Goal: Information Seeking & Learning: Learn about a topic

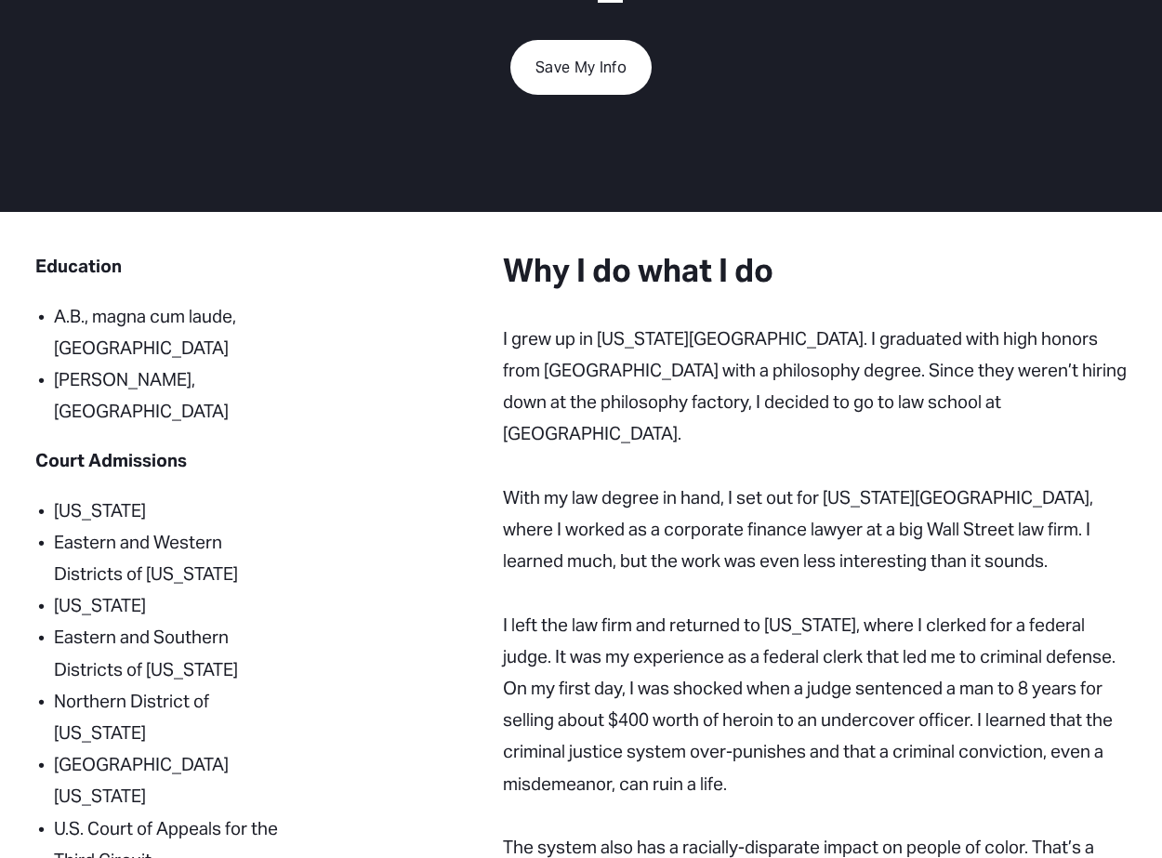
scroll to position [372, 0]
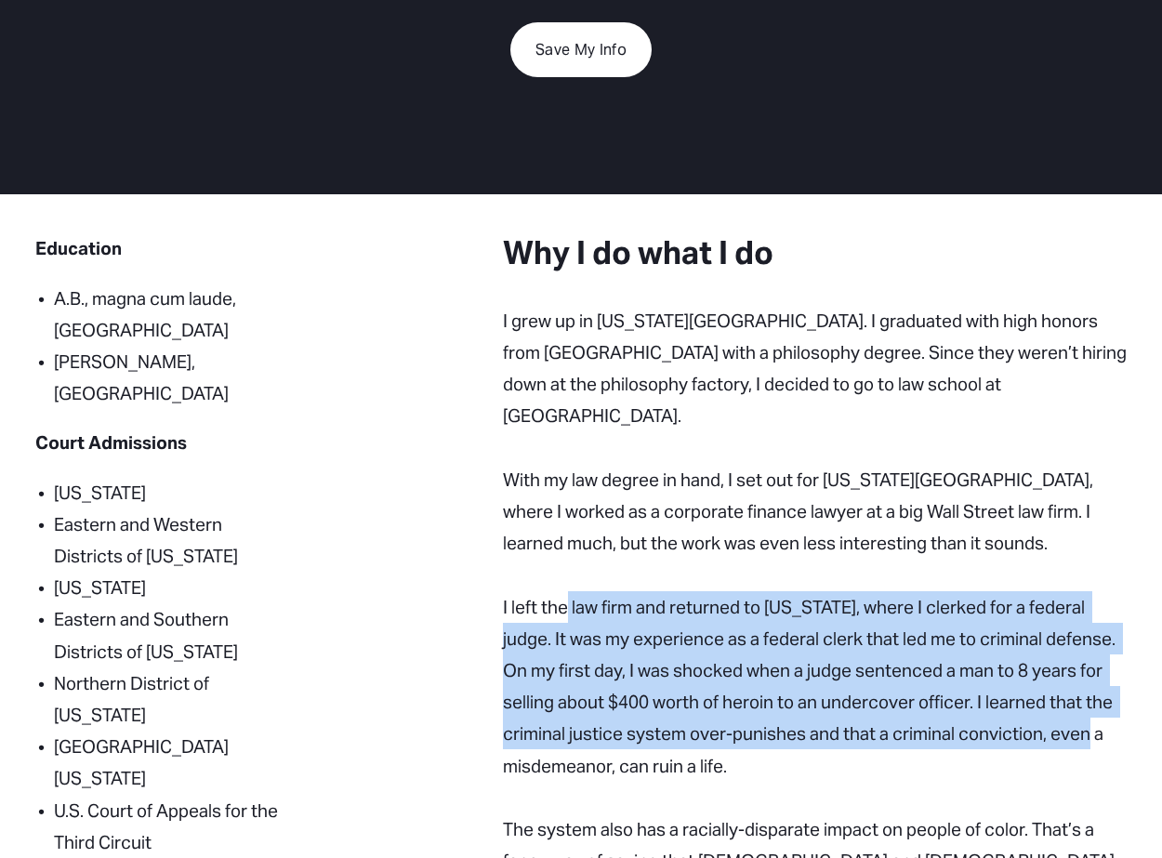
drag, startPoint x: 570, startPoint y: 587, endPoint x: 530, endPoint y: 729, distance: 147.8
click at [530, 729] on p "With my law degree in hand, I set out for New York City, where I worked as a co…" at bounding box center [815, 607] width 624 height 350
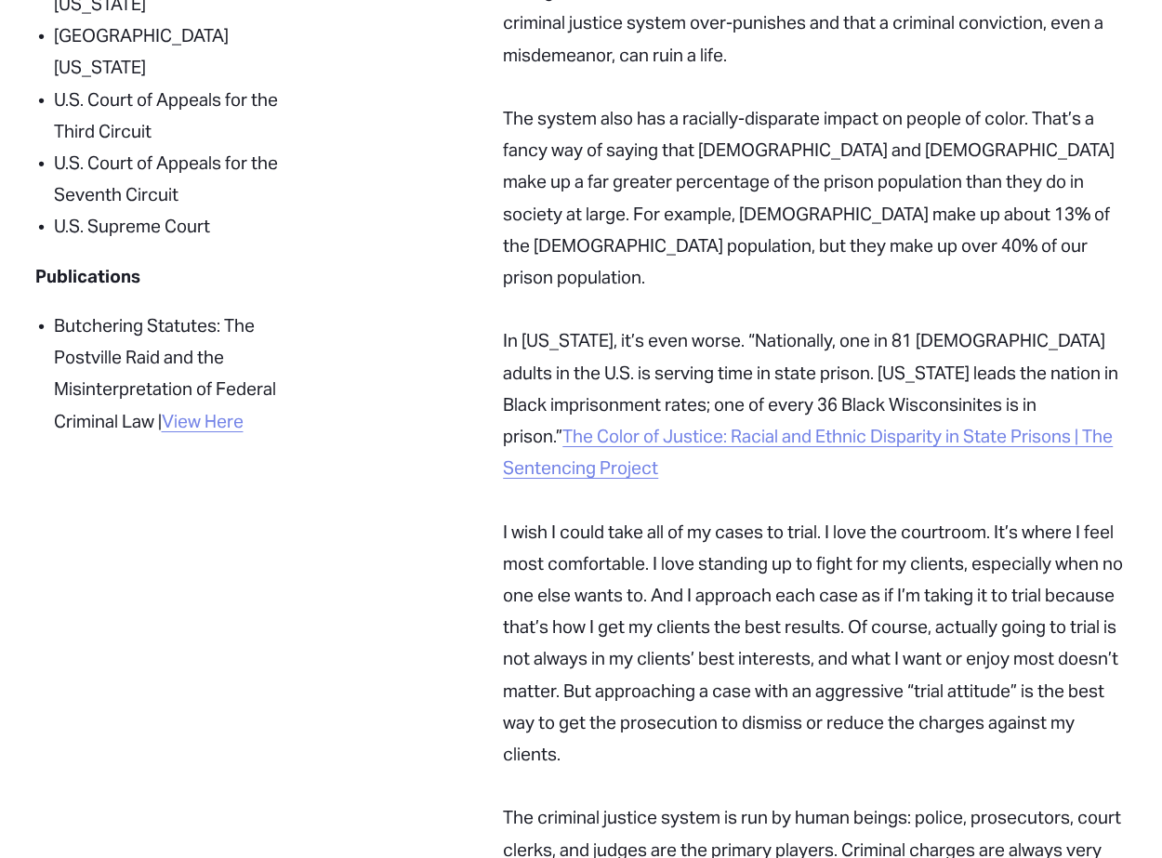
scroll to position [1116, 0]
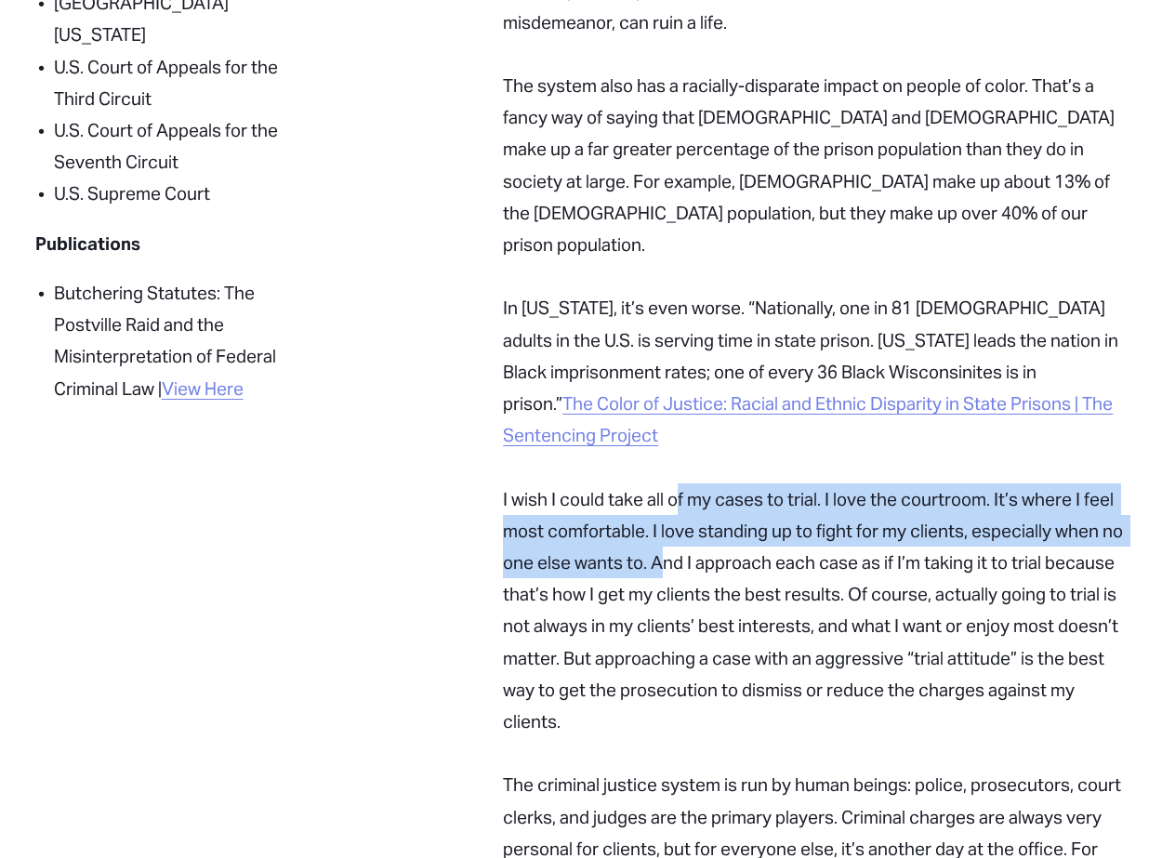
drag, startPoint x: 675, startPoint y: 415, endPoint x: 685, endPoint y: 456, distance: 43.1
click at [685, 456] on p "The system also has a racially-disparate impact on people of color. That’s a fa…" at bounding box center [815, 563] width 624 height 1050
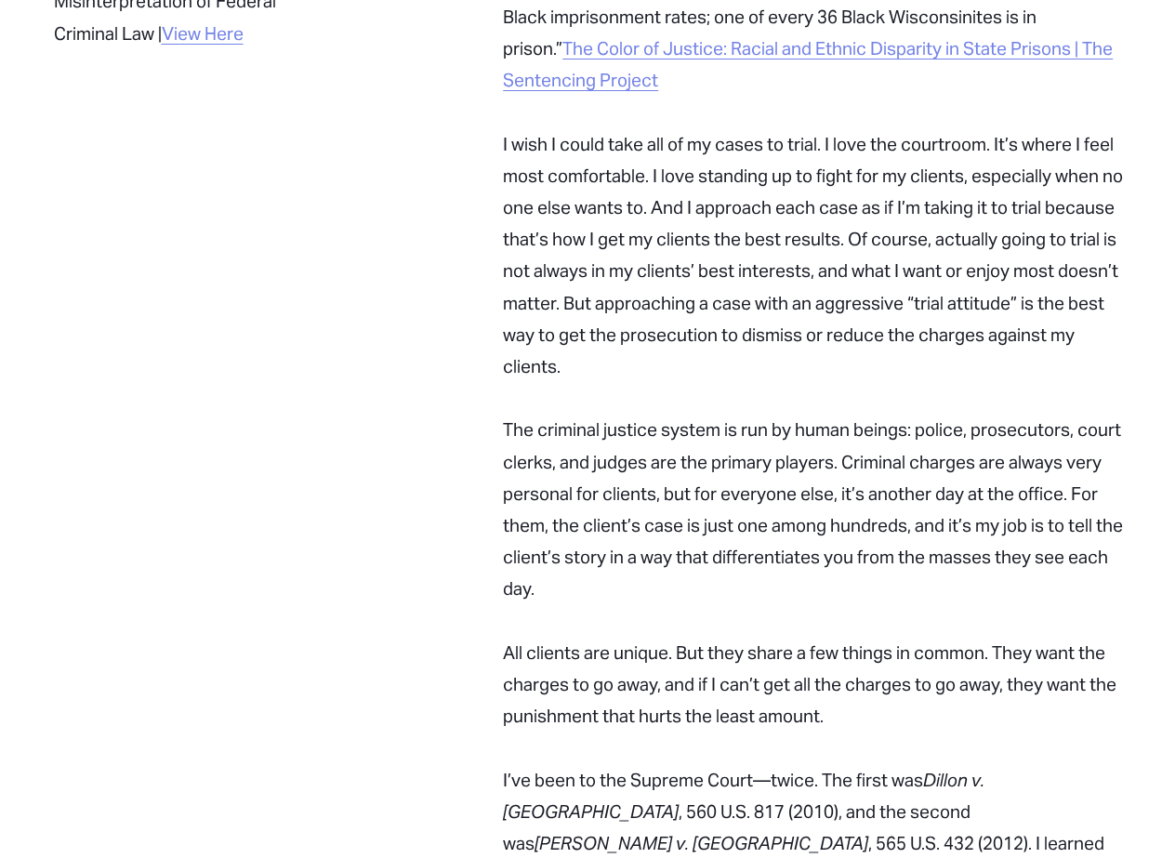
scroll to position [1580, 0]
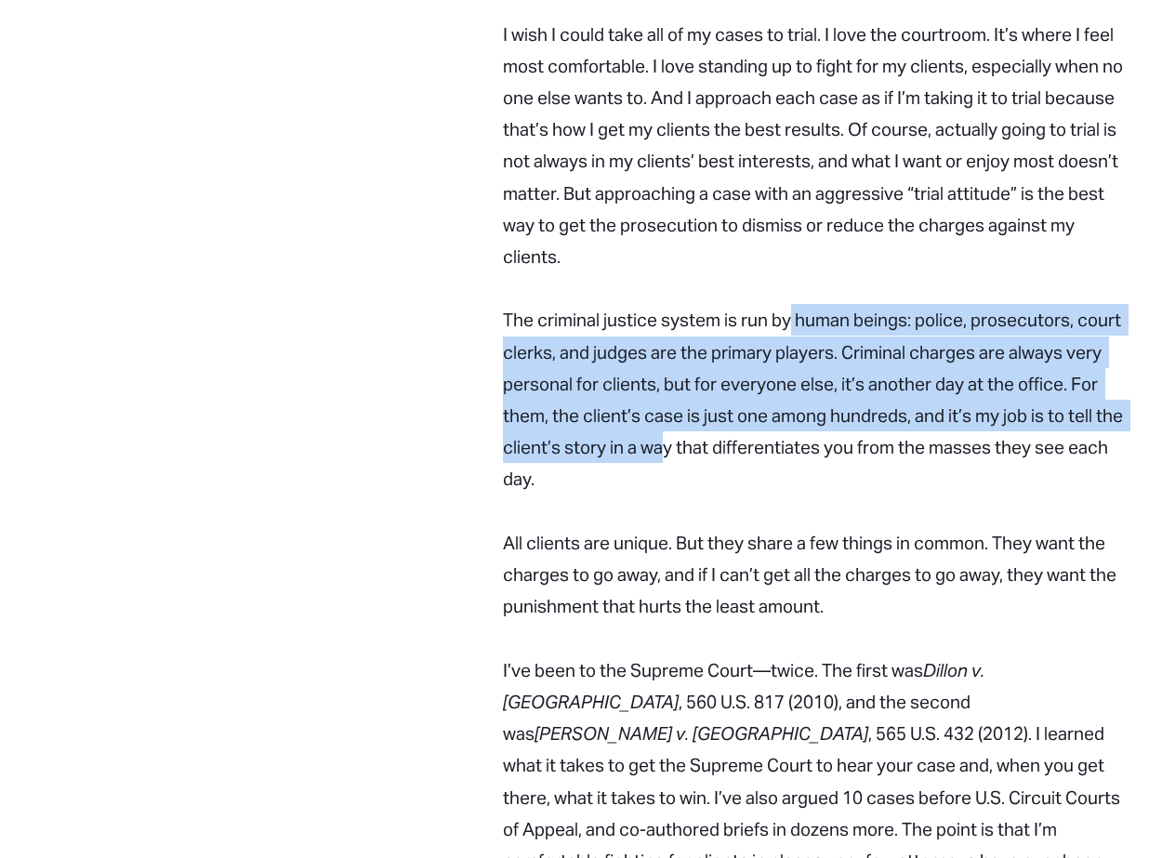
drag, startPoint x: 794, startPoint y: 247, endPoint x: 661, endPoint y: 369, distance: 180.3
click at [661, 369] on p "The system also has a racially-disparate impact on people of color. That’s a fa…" at bounding box center [815, 98] width 624 height 1050
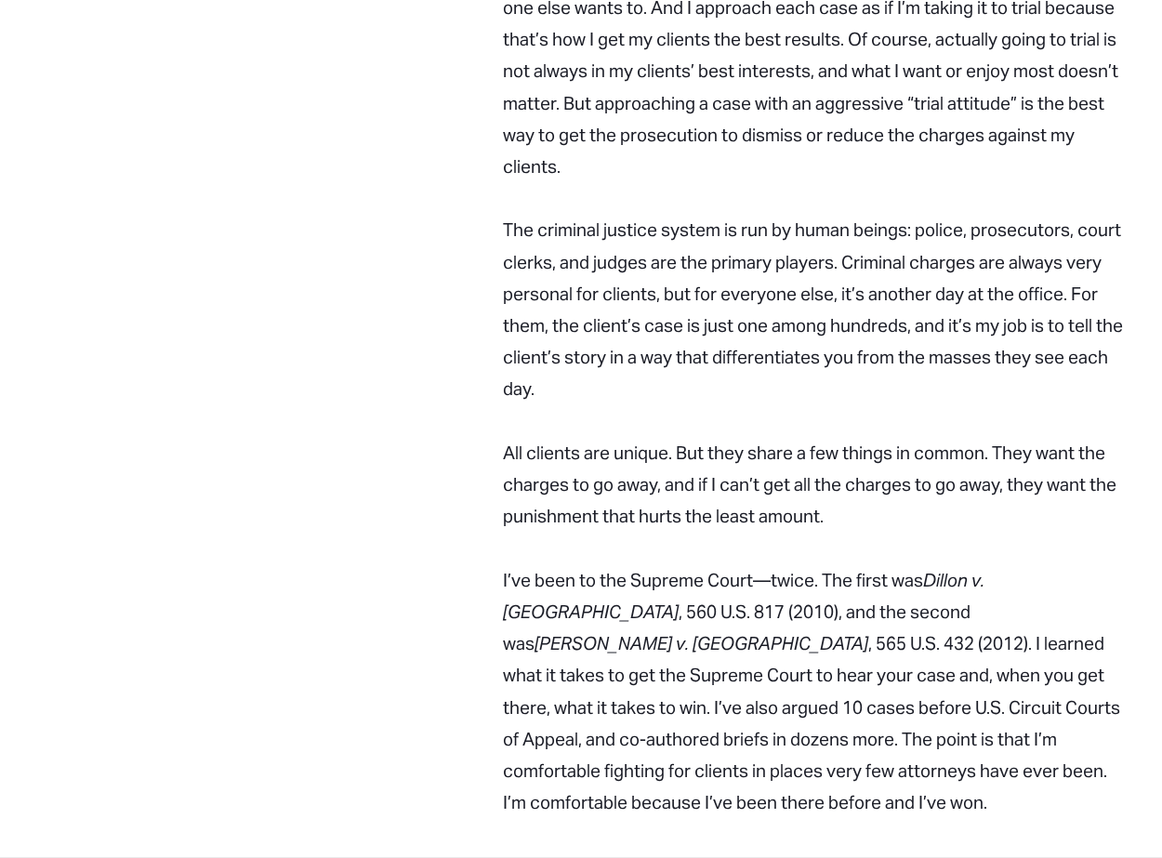
scroll to position [1673, 0]
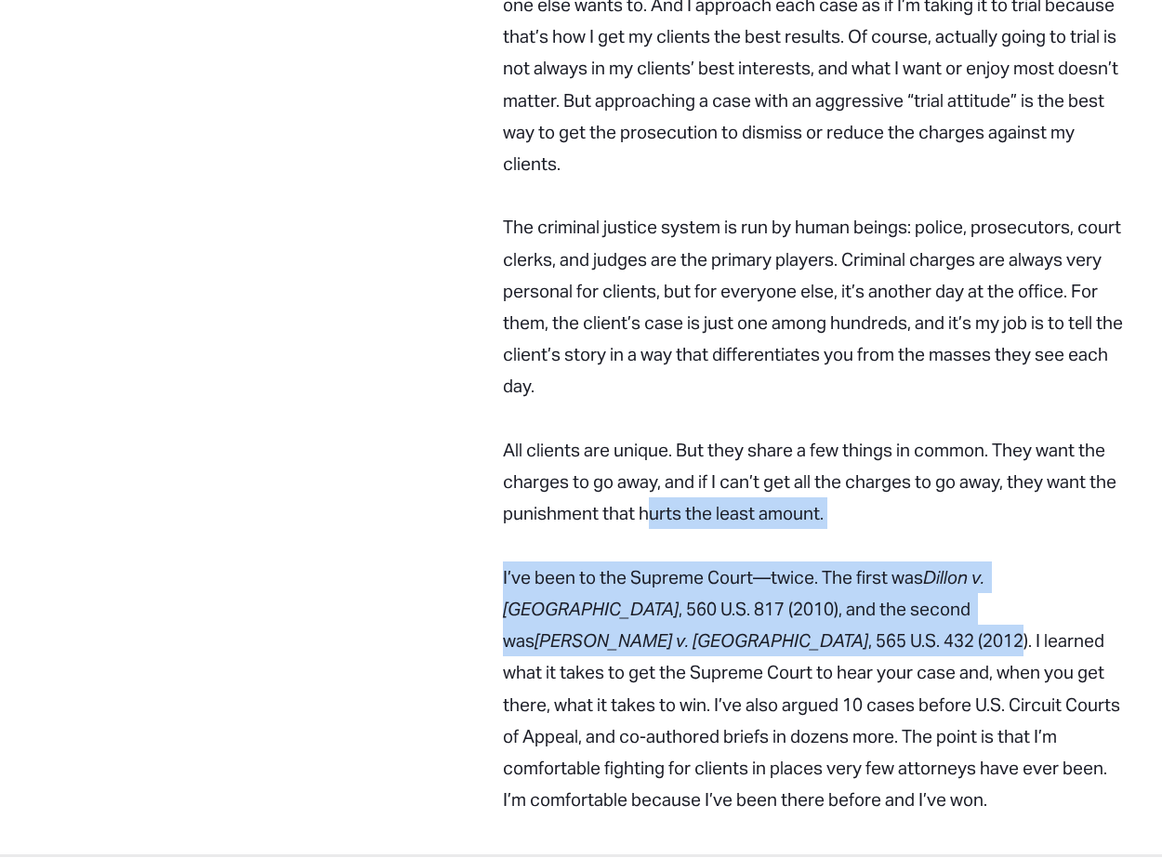
drag, startPoint x: 650, startPoint y: 407, endPoint x: 583, endPoint y: 554, distance: 161.4
click at [582, 562] on p "I’ve been to the Supreme Court—twice. The first was Dillon v. United States , 5…" at bounding box center [815, 689] width 624 height 255
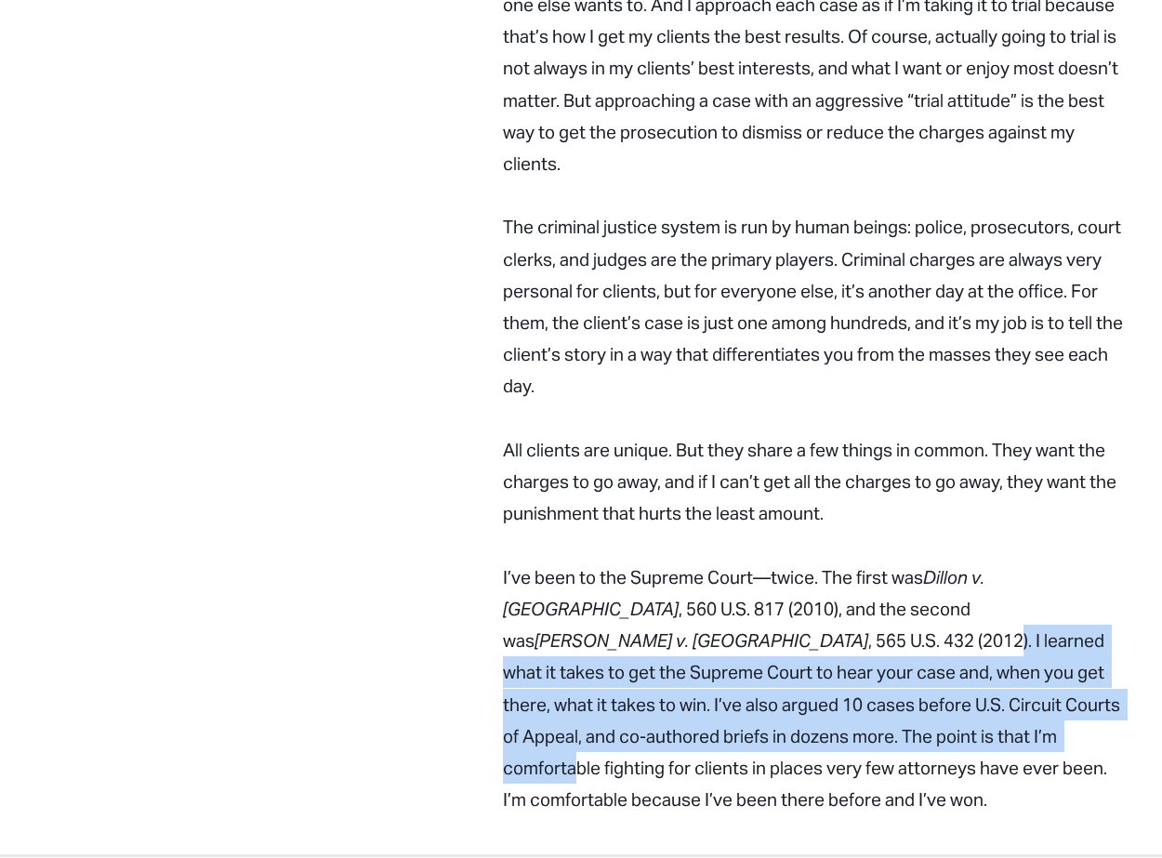
drag, startPoint x: 582, startPoint y: 552, endPoint x: 708, endPoint y: 641, distance: 154.2
click at [708, 641] on p "I’ve been to the Supreme Court—twice. The first was Dillon v. United States , 5…" at bounding box center [815, 689] width 624 height 255
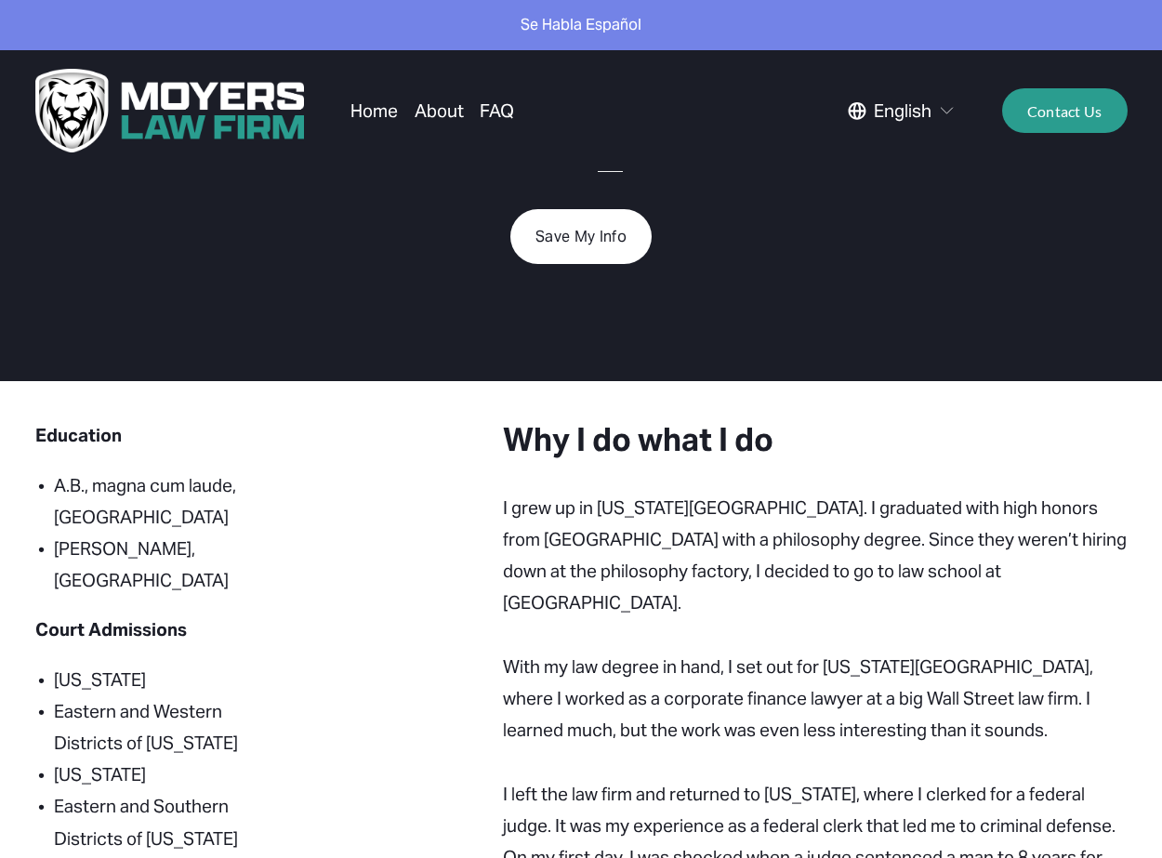
scroll to position [0, 0]
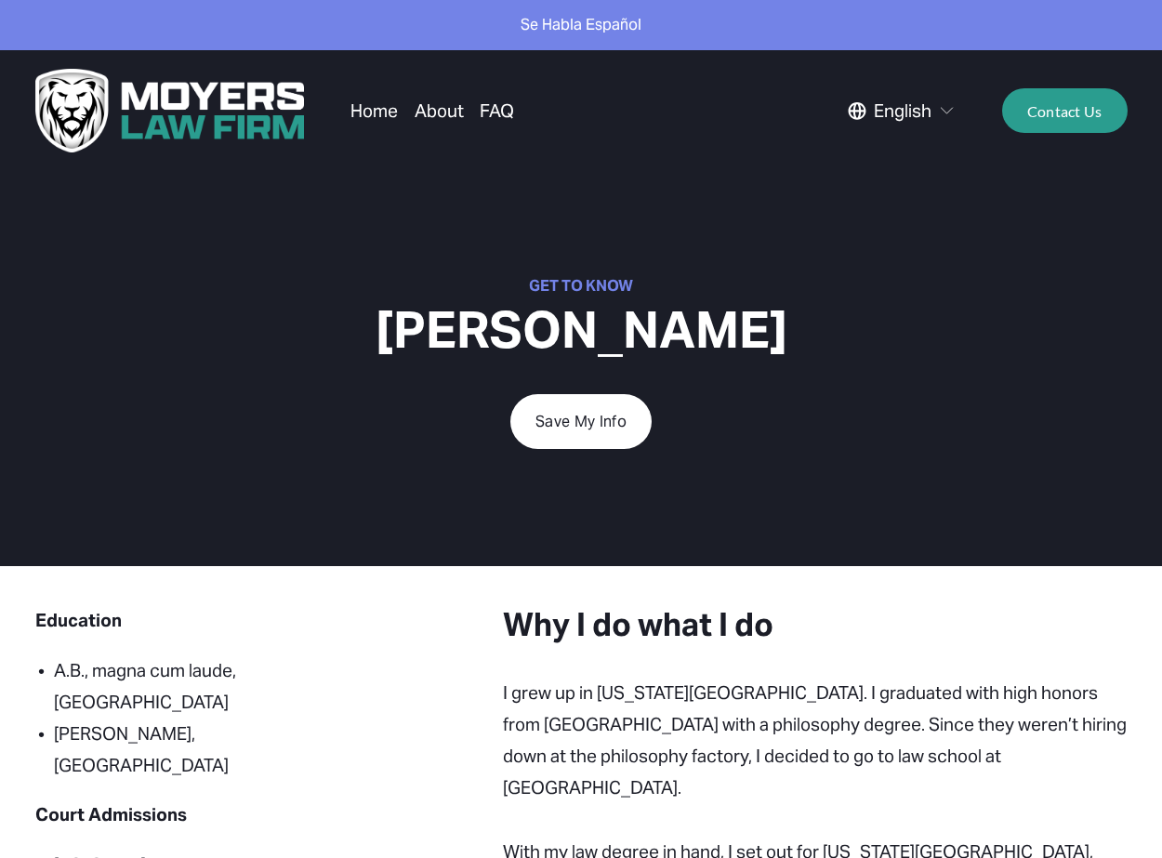
click at [445, 104] on link "About" at bounding box center [439, 110] width 49 height 35
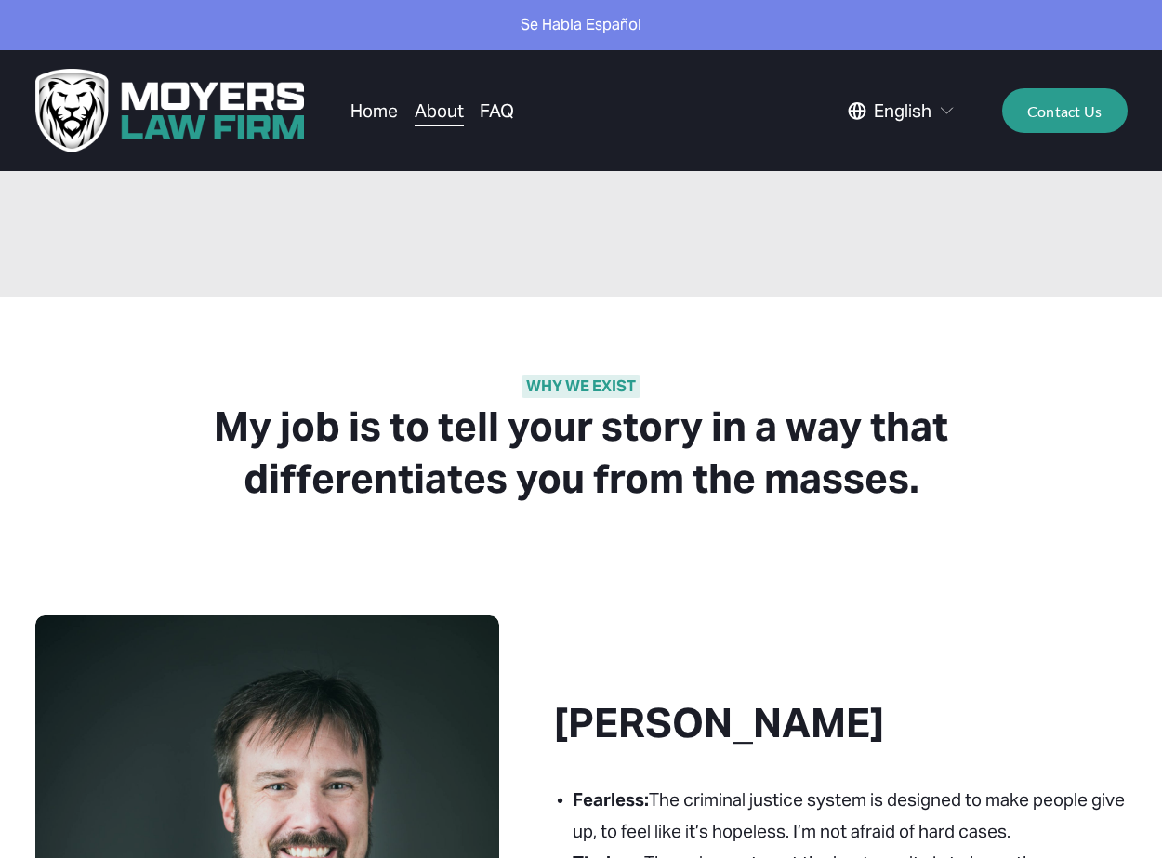
scroll to position [67, 0]
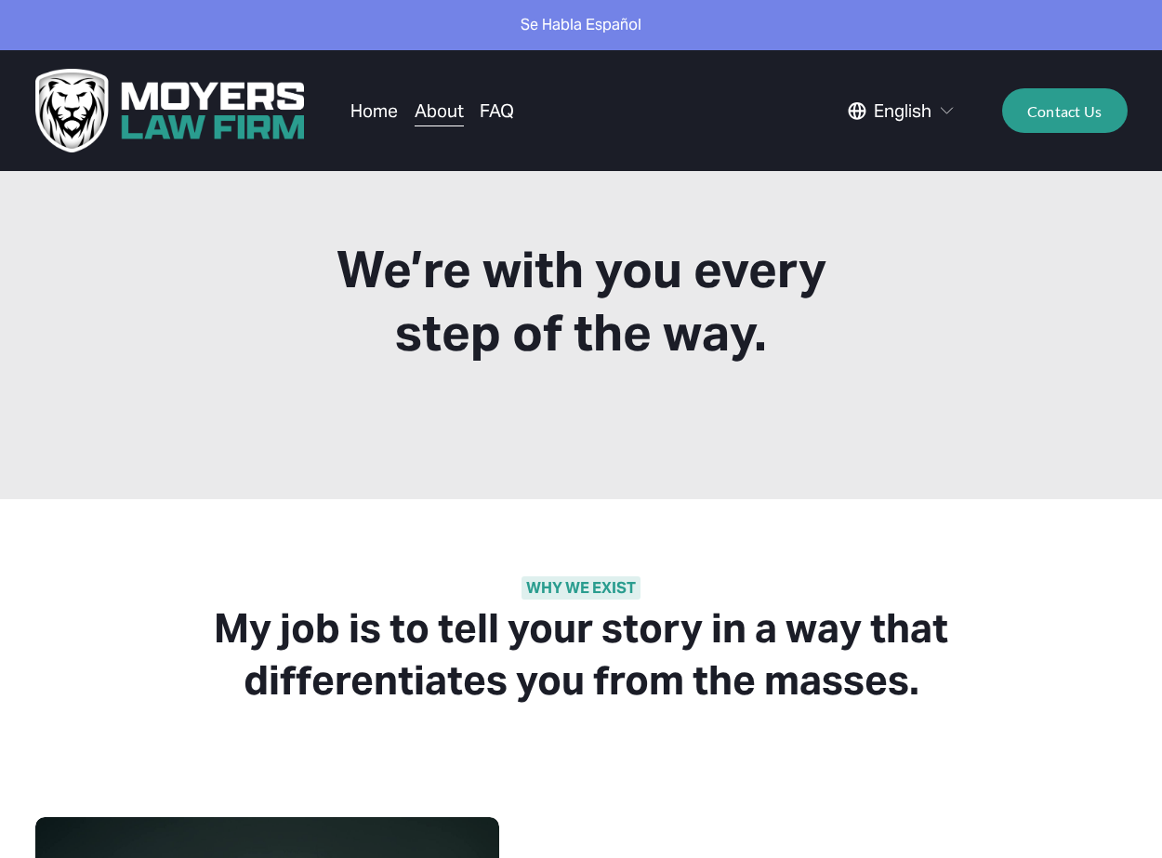
click at [502, 100] on link "FAQ" at bounding box center [497, 110] width 34 height 35
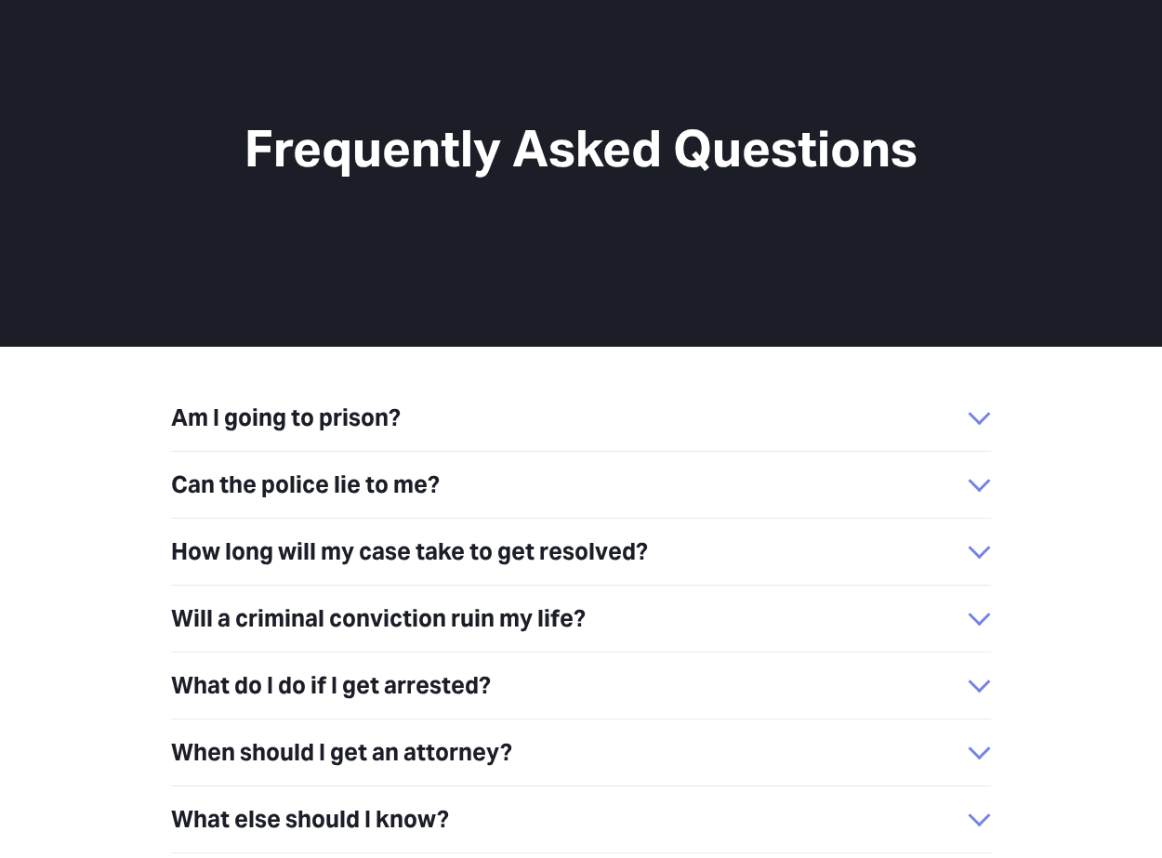
scroll to position [332, 0]
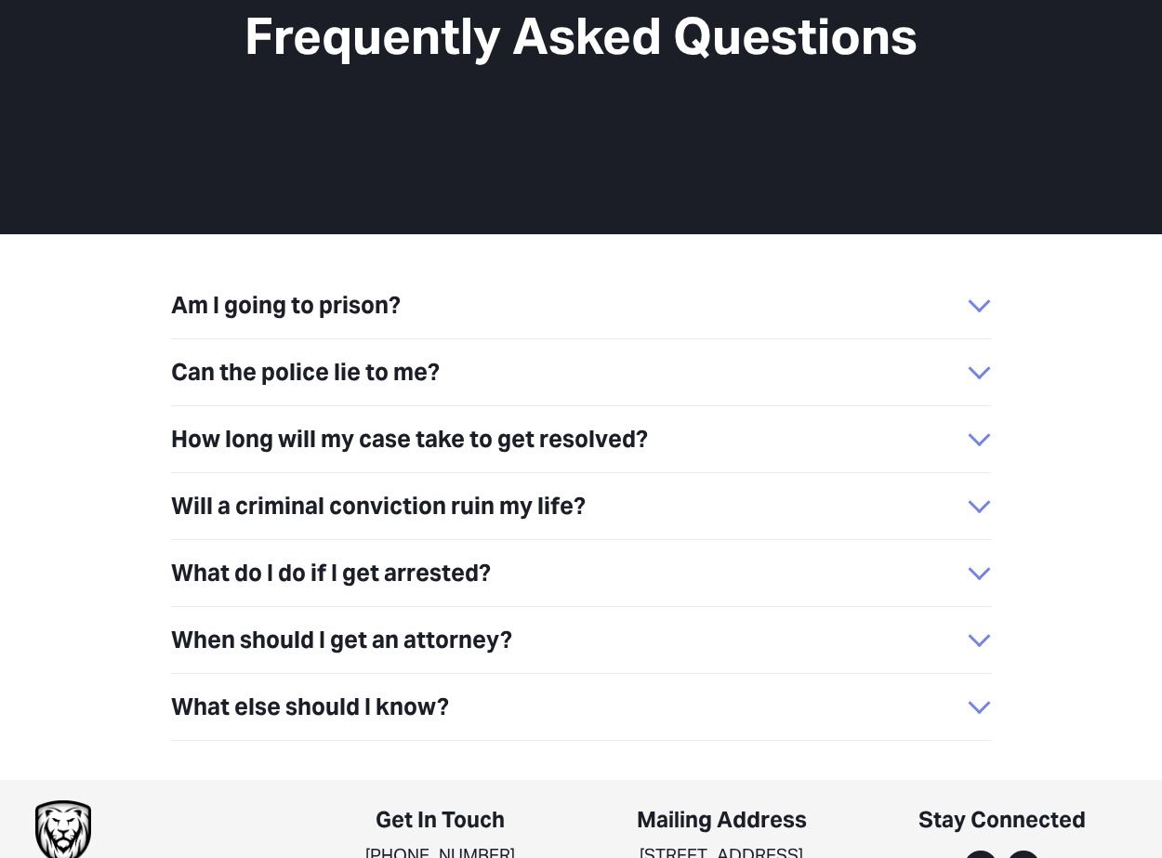
click at [277, 342] on button "Can the police lie to me?" at bounding box center [580, 372] width 819 height 66
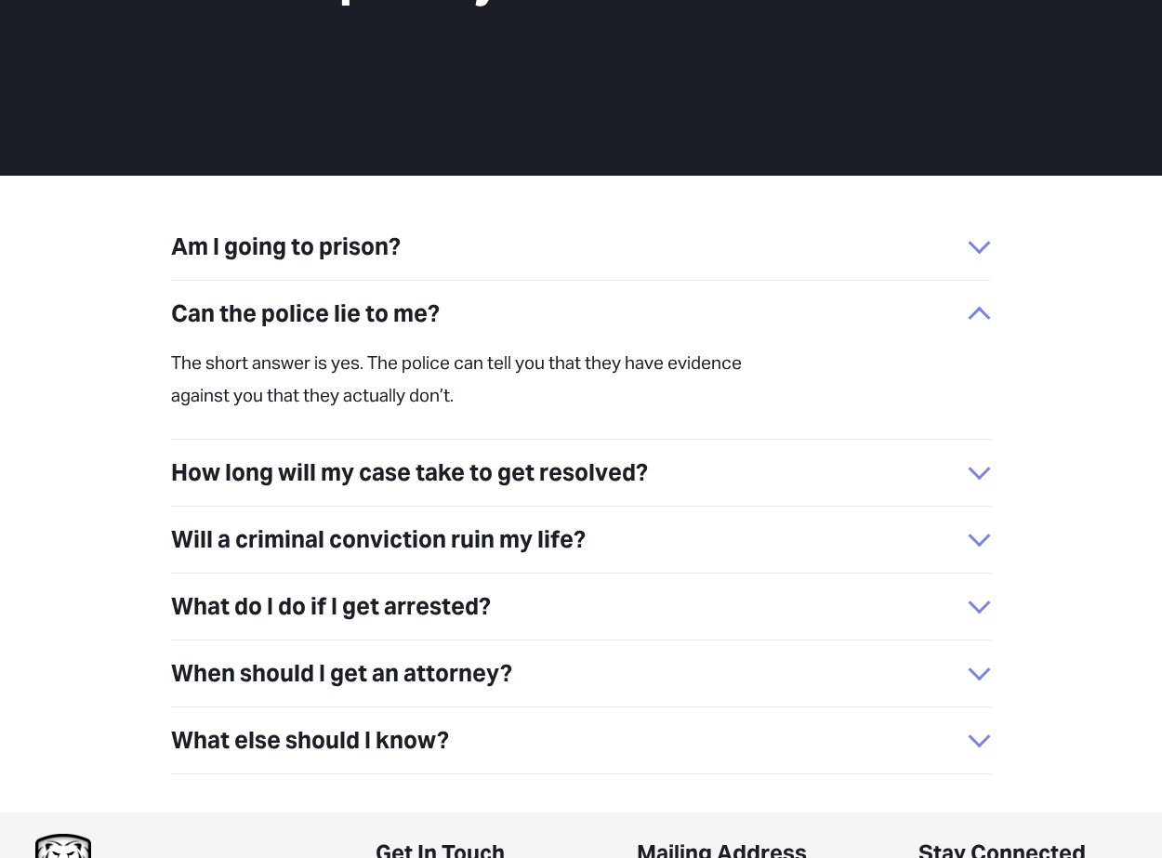
scroll to position [423, 0]
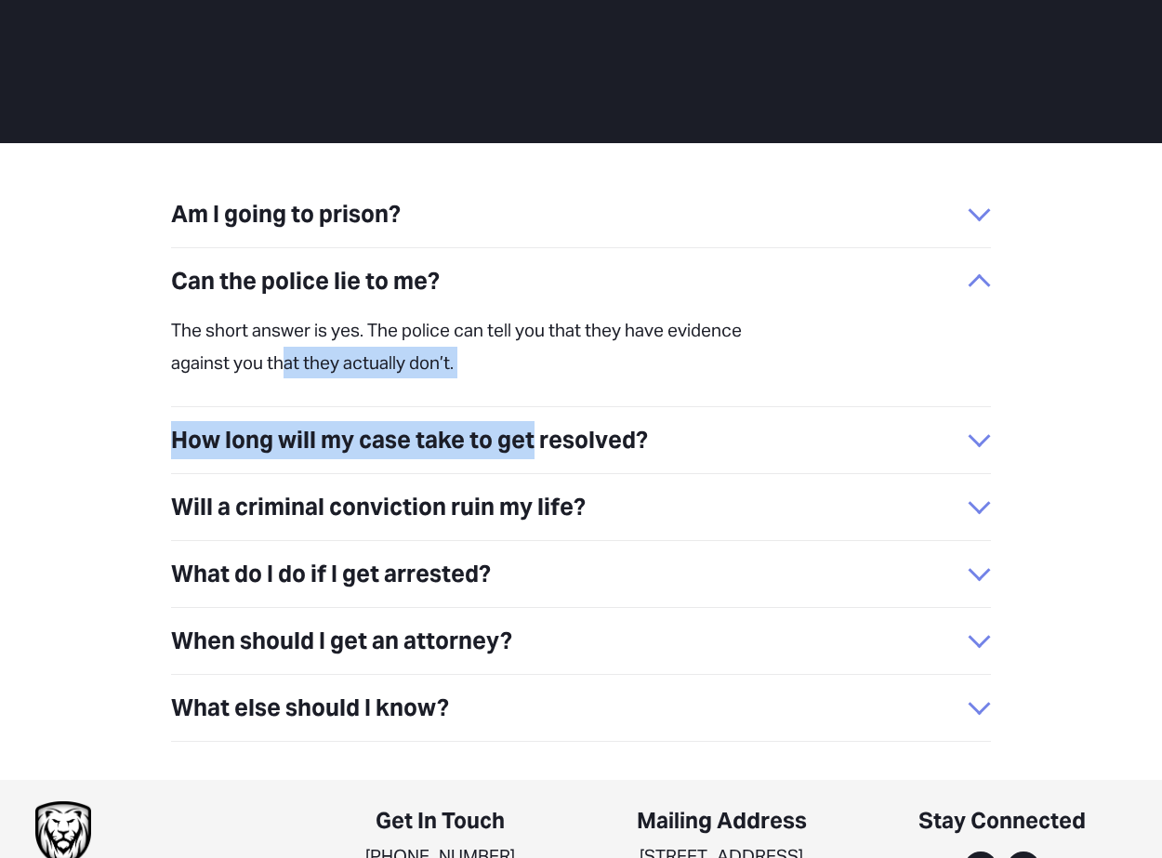
drag, startPoint x: 282, startPoint y: 347, endPoint x: 406, endPoint y: 442, distance: 156.6
click at [406, 442] on ul "Am I going to prison? If you’re charged in state court, then probably not. It i…" at bounding box center [580, 461] width 819 height 560
click at [403, 432] on span "How long will my case take to get resolved?" at bounding box center [569, 440] width 797 height 38
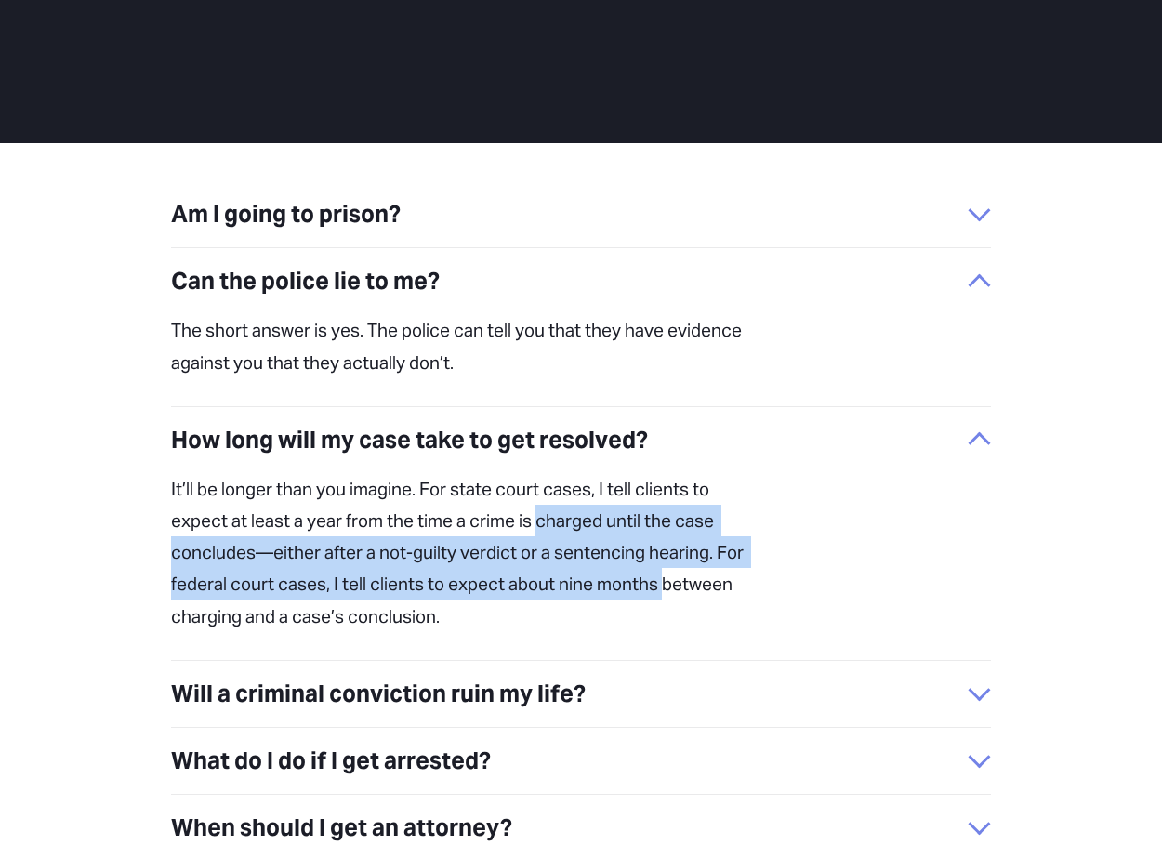
drag, startPoint x: 538, startPoint y: 496, endPoint x: 700, endPoint y: 561, distance: 174.4
click at [700, 561] on p "It’ll be longer than you imagine. For state court cases, I tell clients to expe…" at bounding box center [458, 552] width 574 height 159
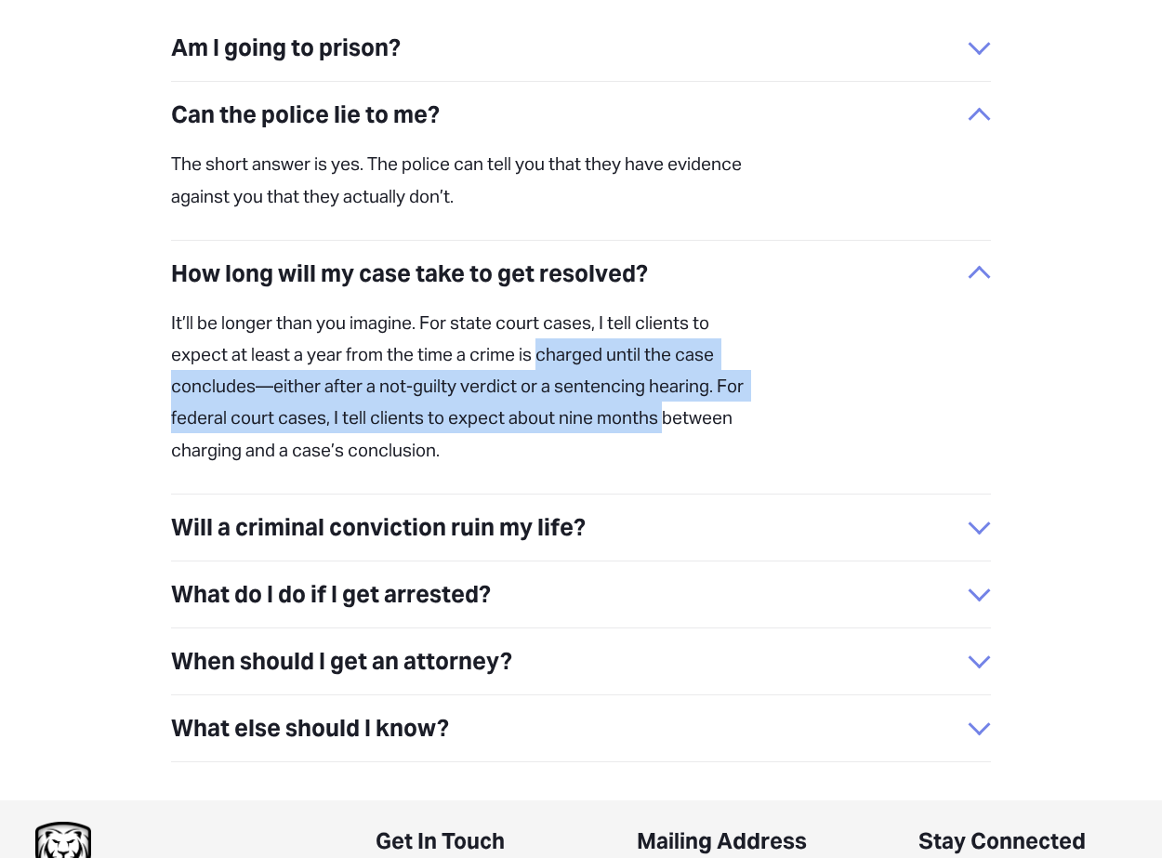
scroll to position [611, 0]
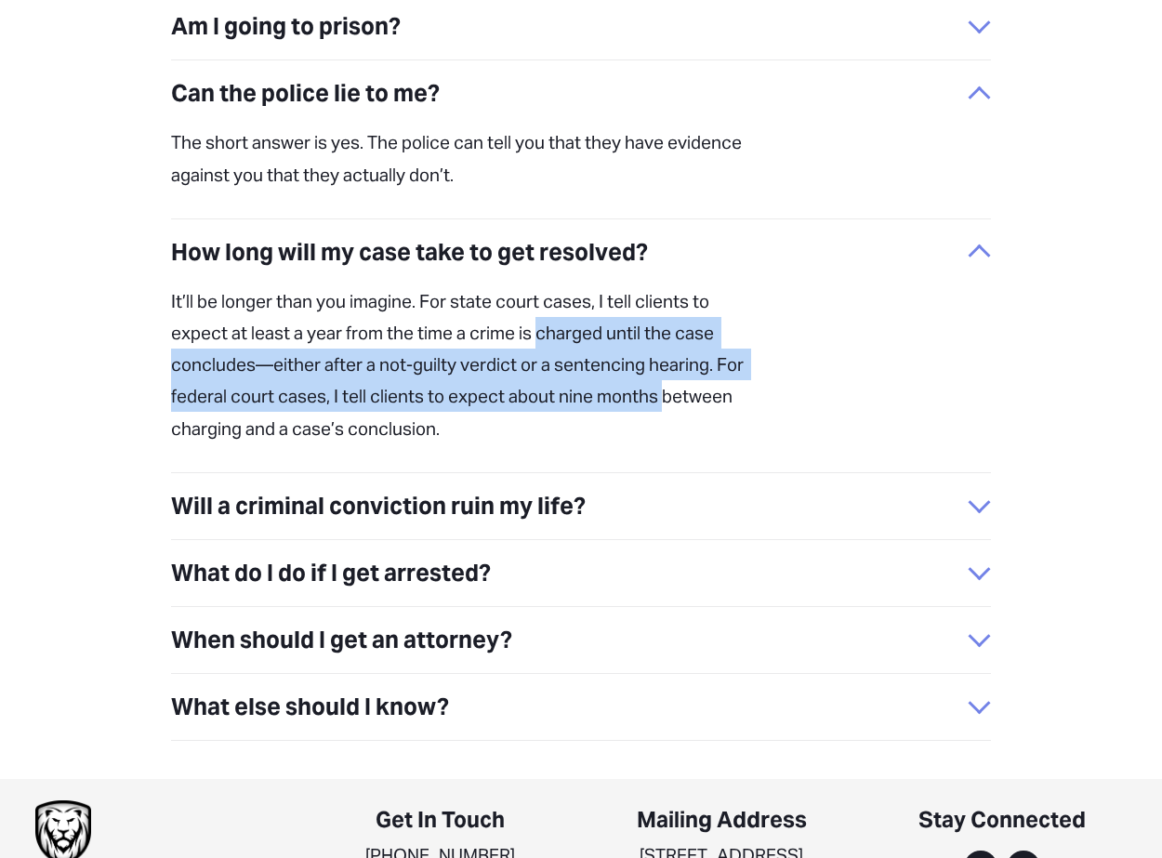
drag, startPoint x: 431, startPoint y: 467, endPoint x: 456, endPoint y: 474, distance: 26.2
click at [430, 487] on span "Will a criminal conviction ruin my life?" at bounding box center [569, 506] width 797 height 38
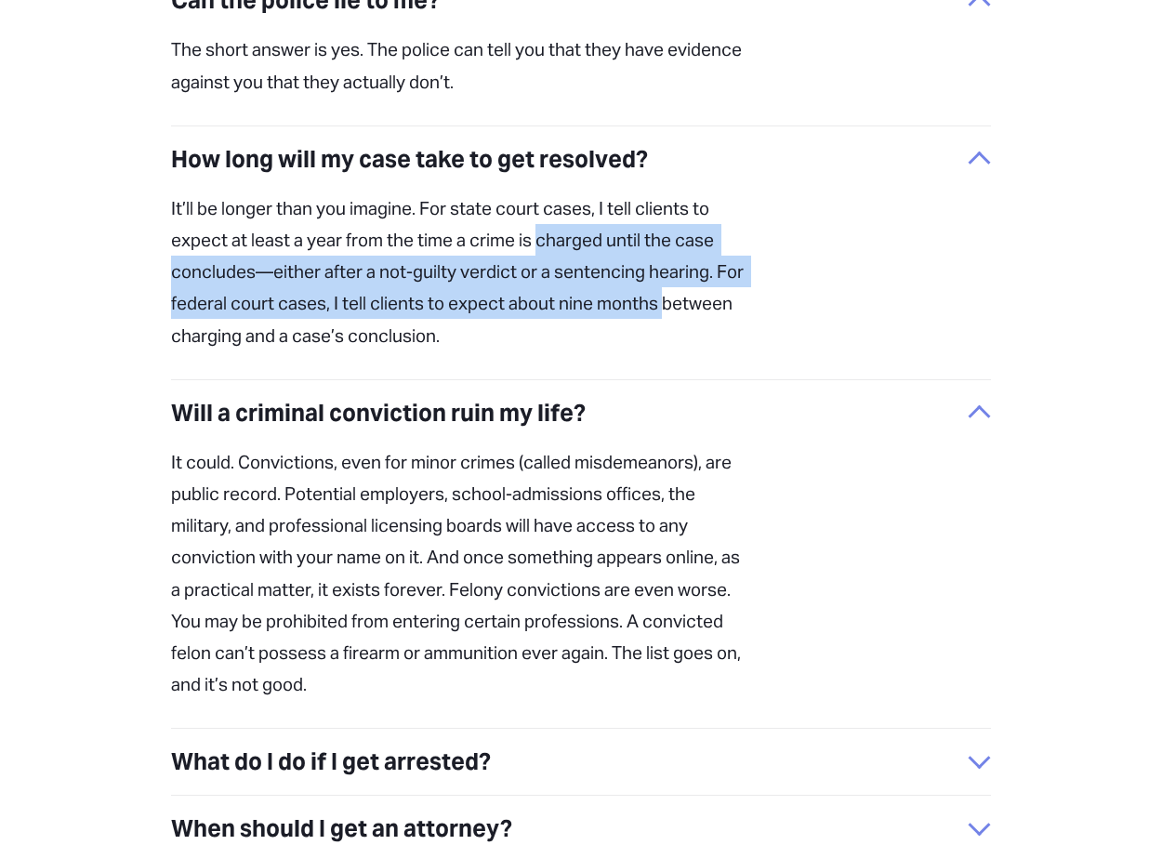
scroll to position [797, 0]
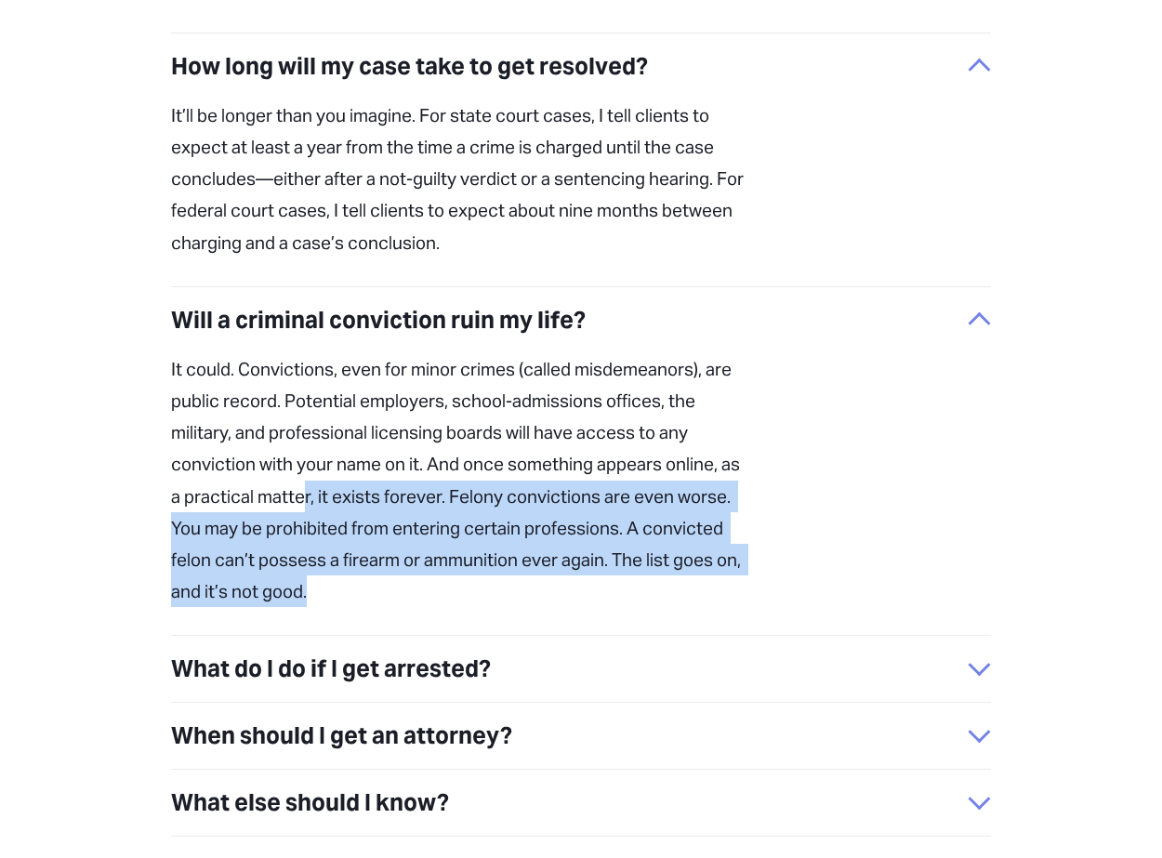
drag, startPoint x: 331, startPoint y: 477, endPoint x: 752, endPoint y: 552, distance: 427.8
click at [752, 552] on div "It could. Convictions, even for minor crimes (called misdemeanors), are public …" at bounding box center [580, 494] width 819 height 283
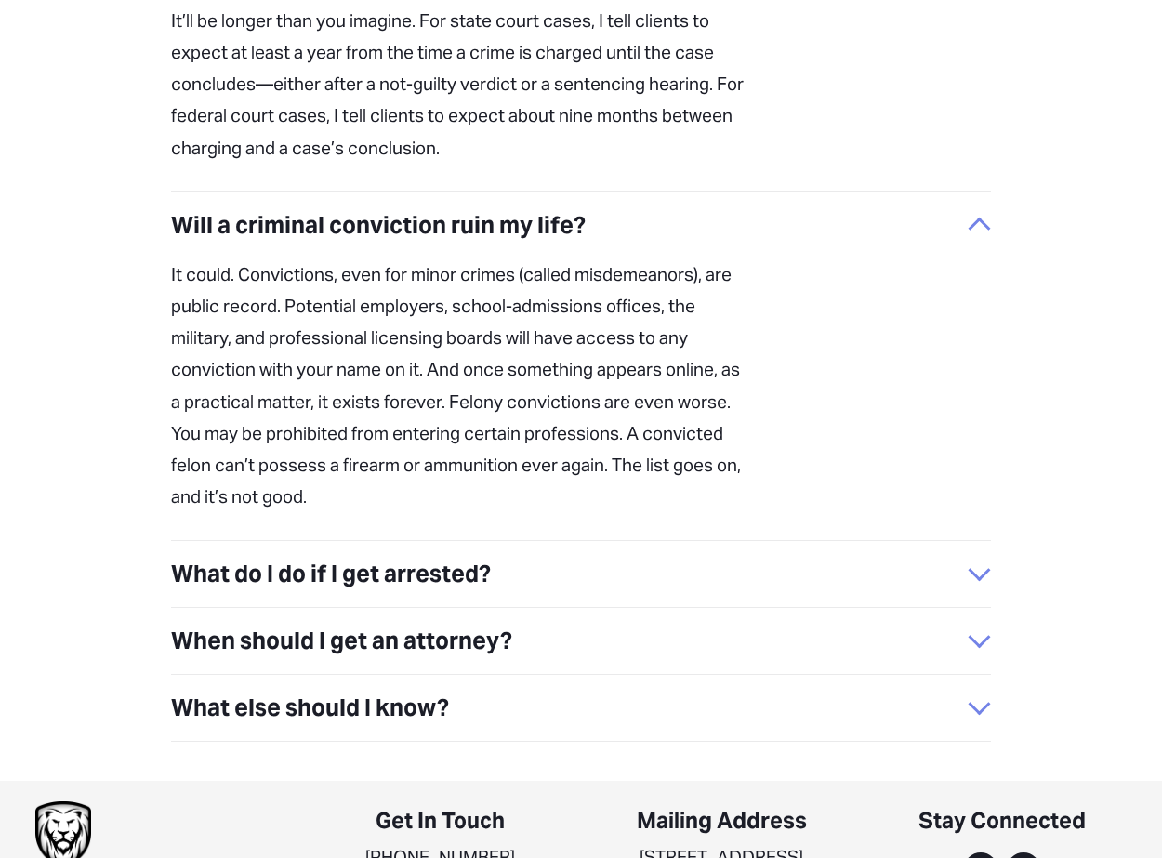
scroll to position [893, 0]
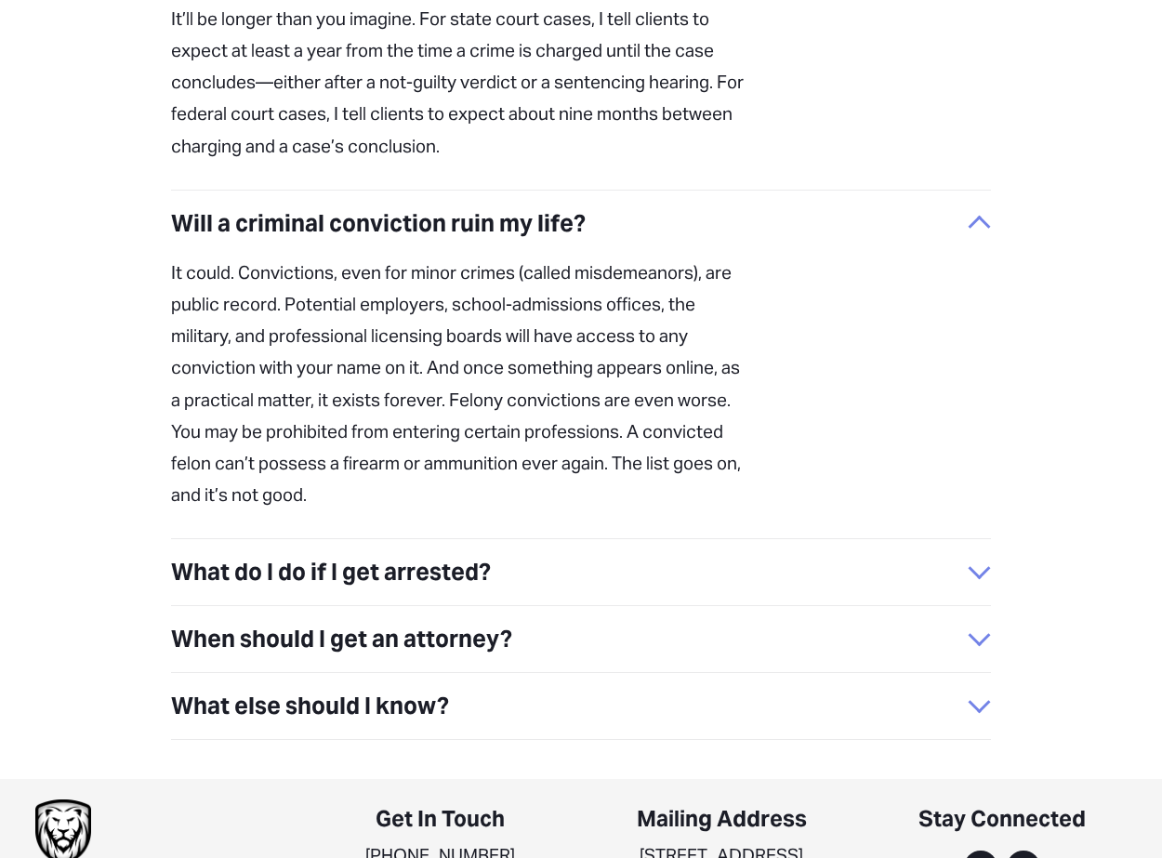
click at [557, 553] on span "What do I do if I get arrested?" at bounding box center [569, 572] width 797 height 38
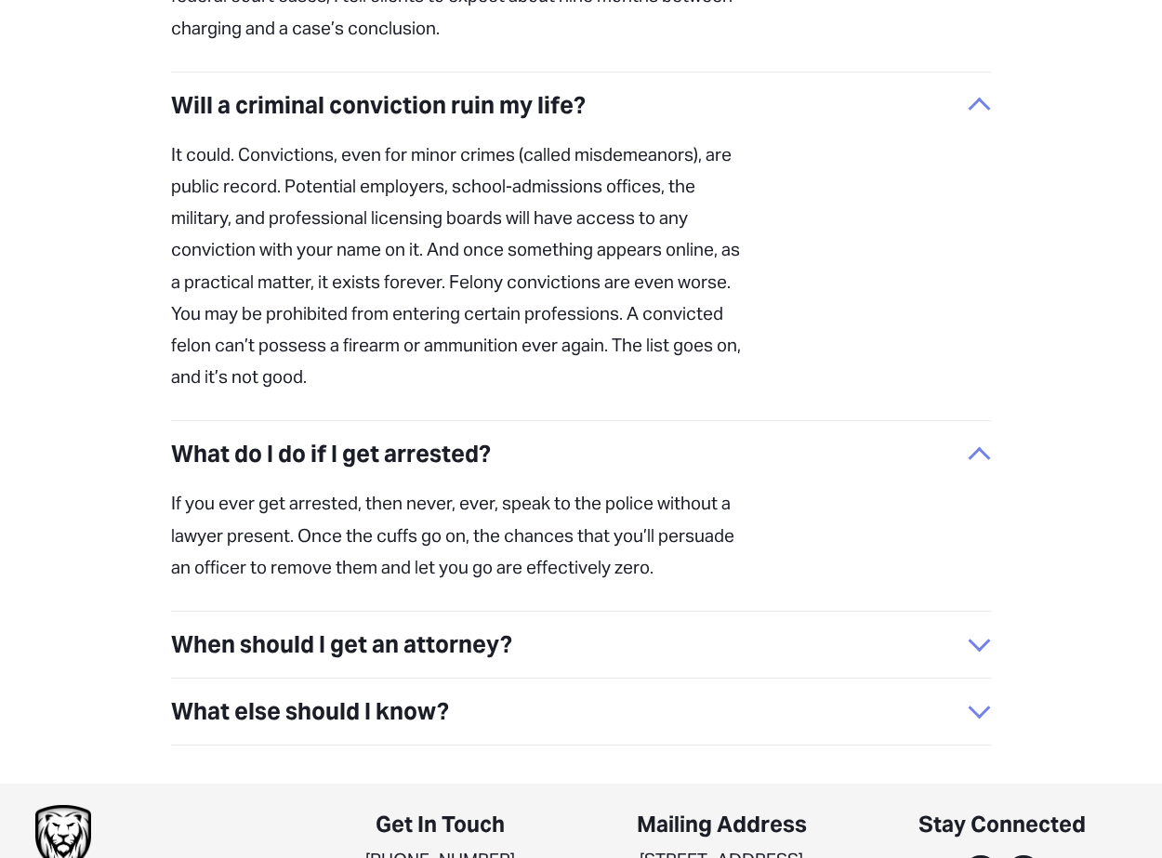
scroll to position [1017, 0]
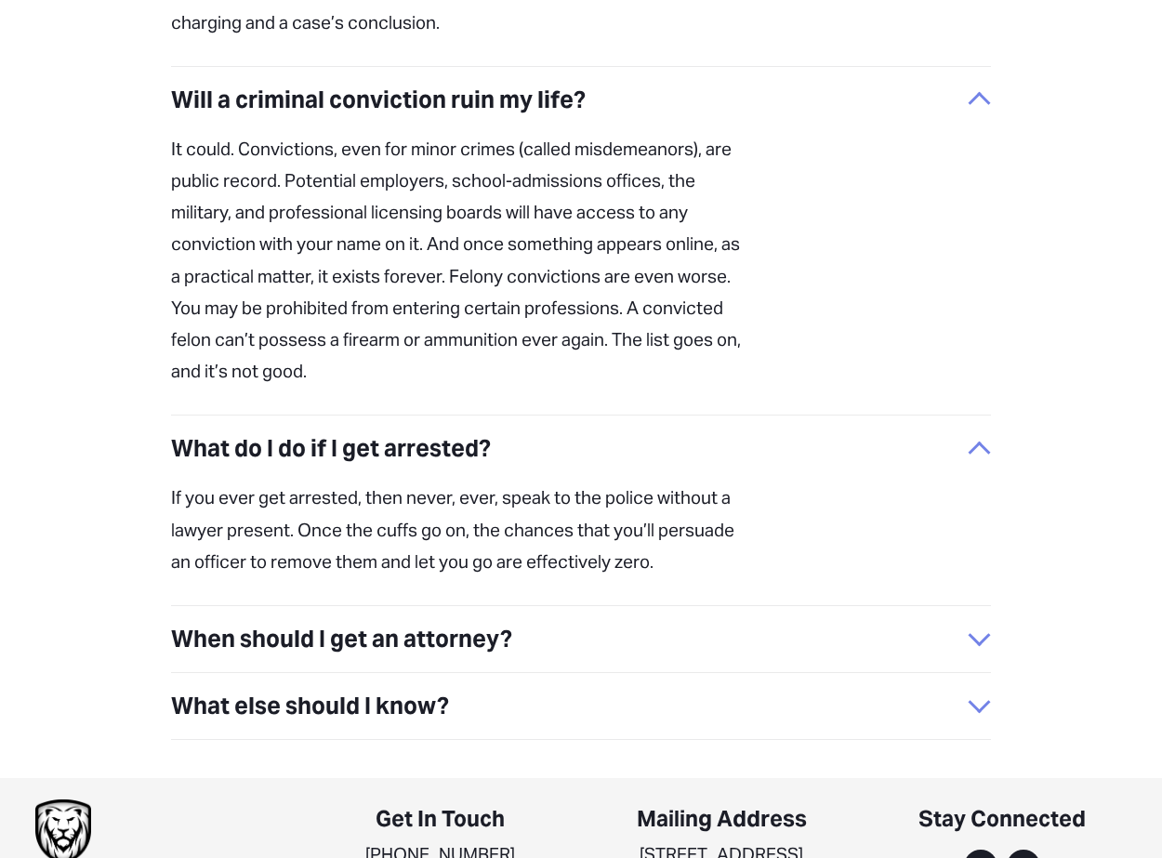
click at [575, 620] on span "When should I get an attorney?" at bounding box center [569, 639] width 797 height 38
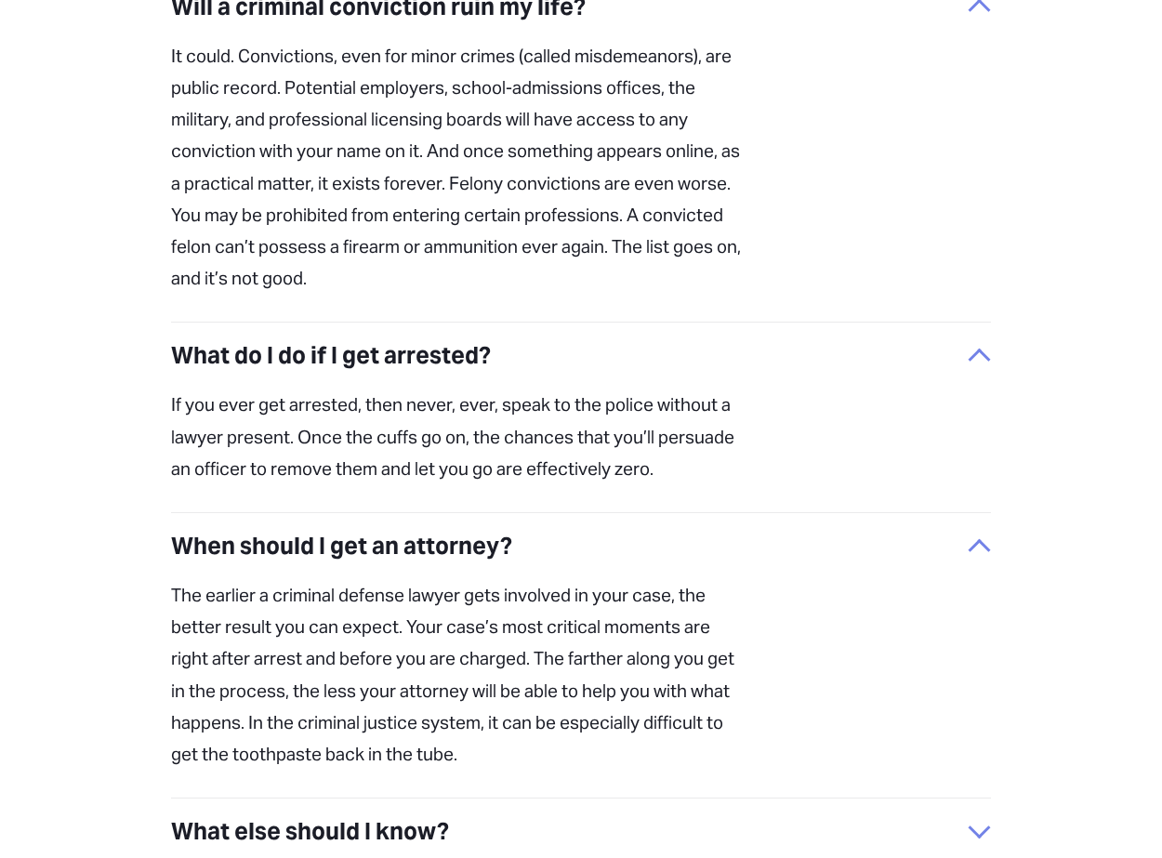
scroll to position [1203, 0]
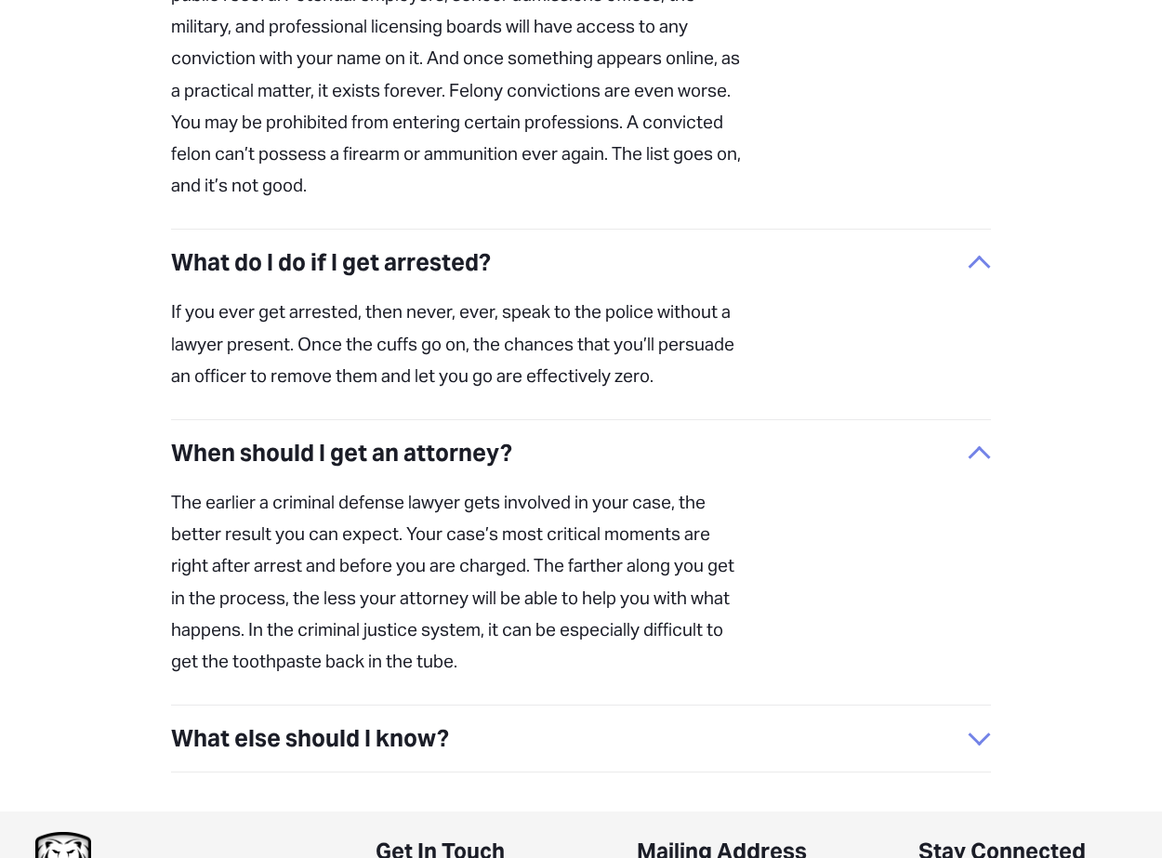
click at [310, 720] on span "What else should I know?" at bounding box center [569, 739] width 797 height 38
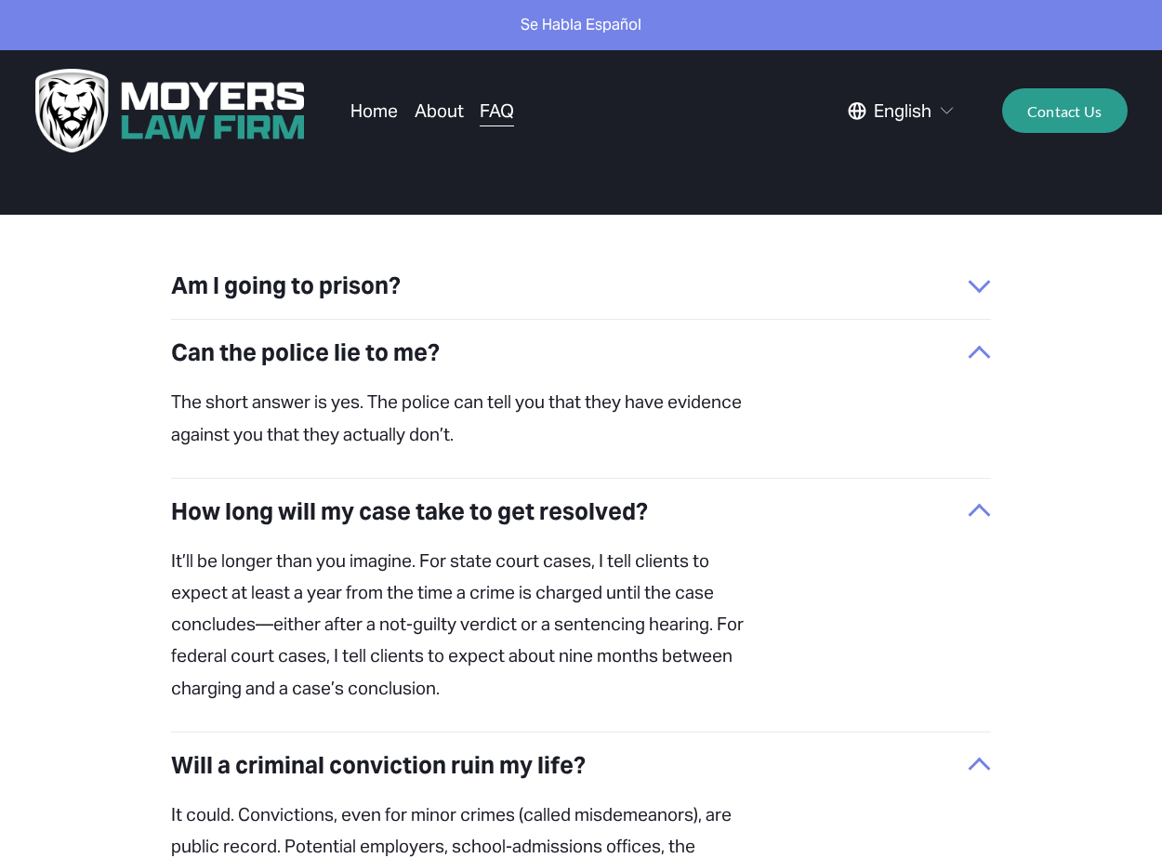
scroll to position [246, 0]
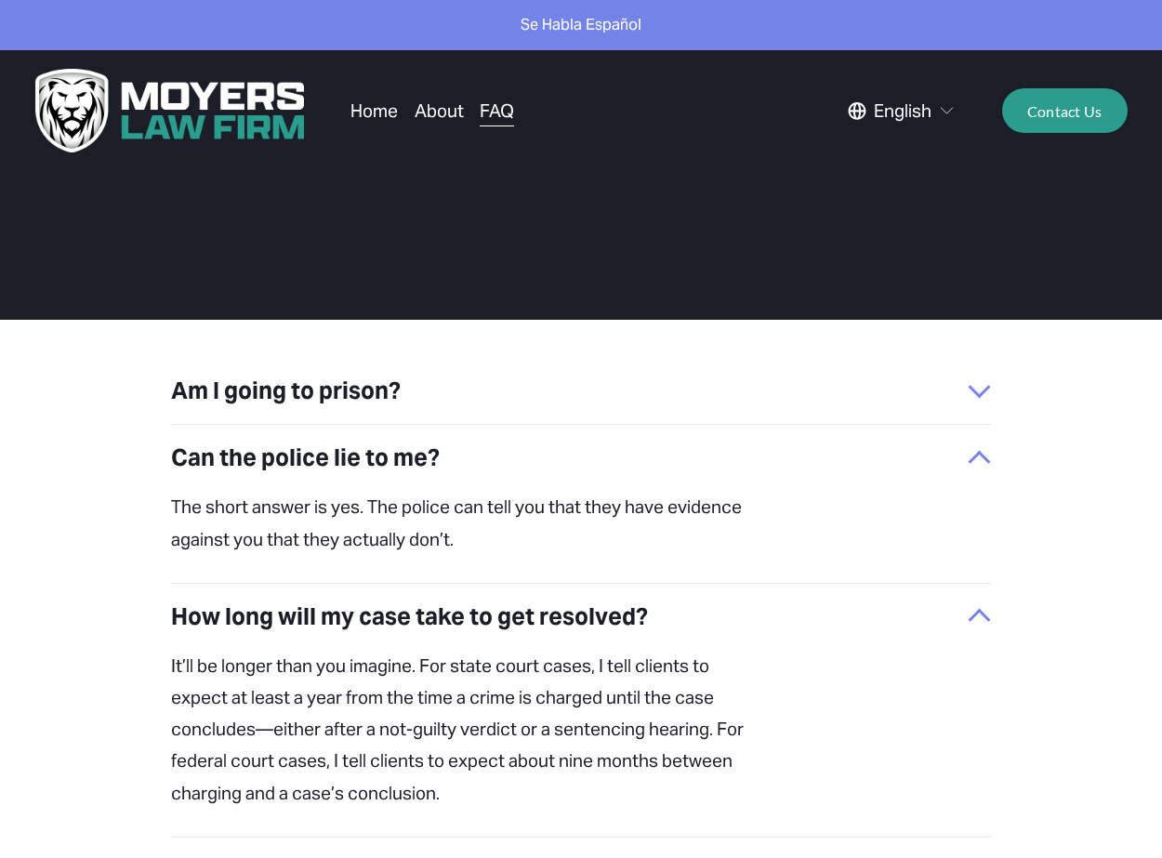
click at [279, 395] on span "Am I going to prison?" at bounding box center [569, 391] width 797 height 38
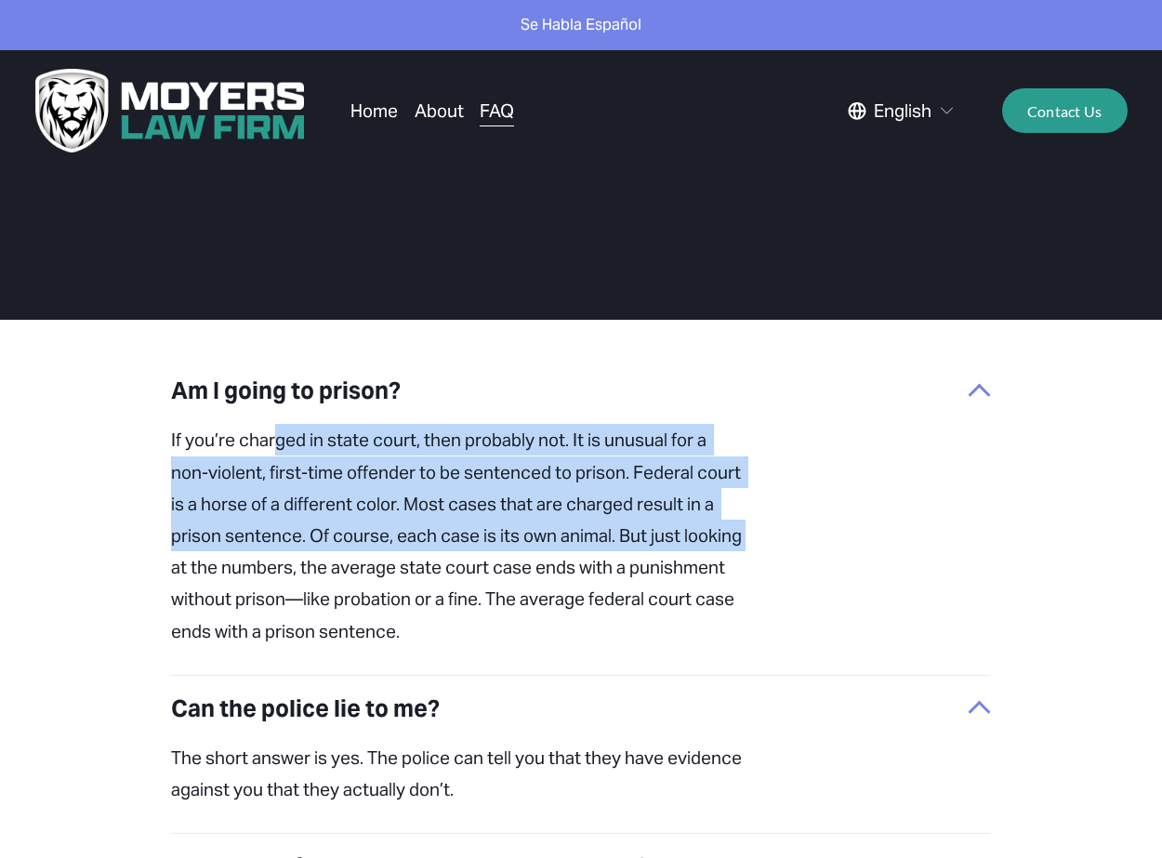
drag, startPoint x: 276, startPoint y: 445, endPoint x: 233, endPoint y: 552, distance: 115.2
click at [232, 556] on p "If you’re charged in state court, then probably not. It is unusual for a non-vi…" at bounding box center [458, 535] width 574 height 222
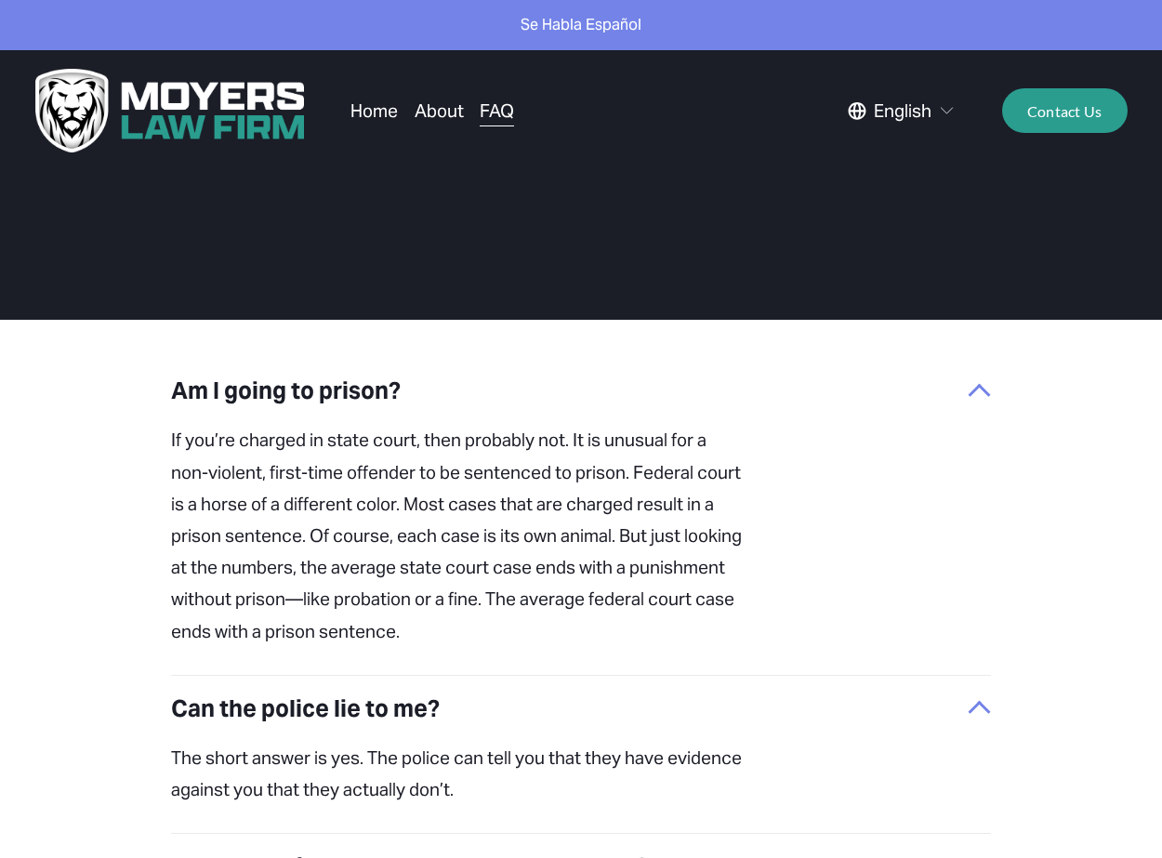
drag, startPoint x: 538, startPoint y: 557, endPoint x: 537, endPoint y: 569, distance: 12.1
click at [538, 568] on p "If you’re charged in state court, then probably not. It is unusual for a non-vi…" at bounding box center [458, 535] width 574 height 222
